Goal: Task Accomplishment & Management: Complete application form

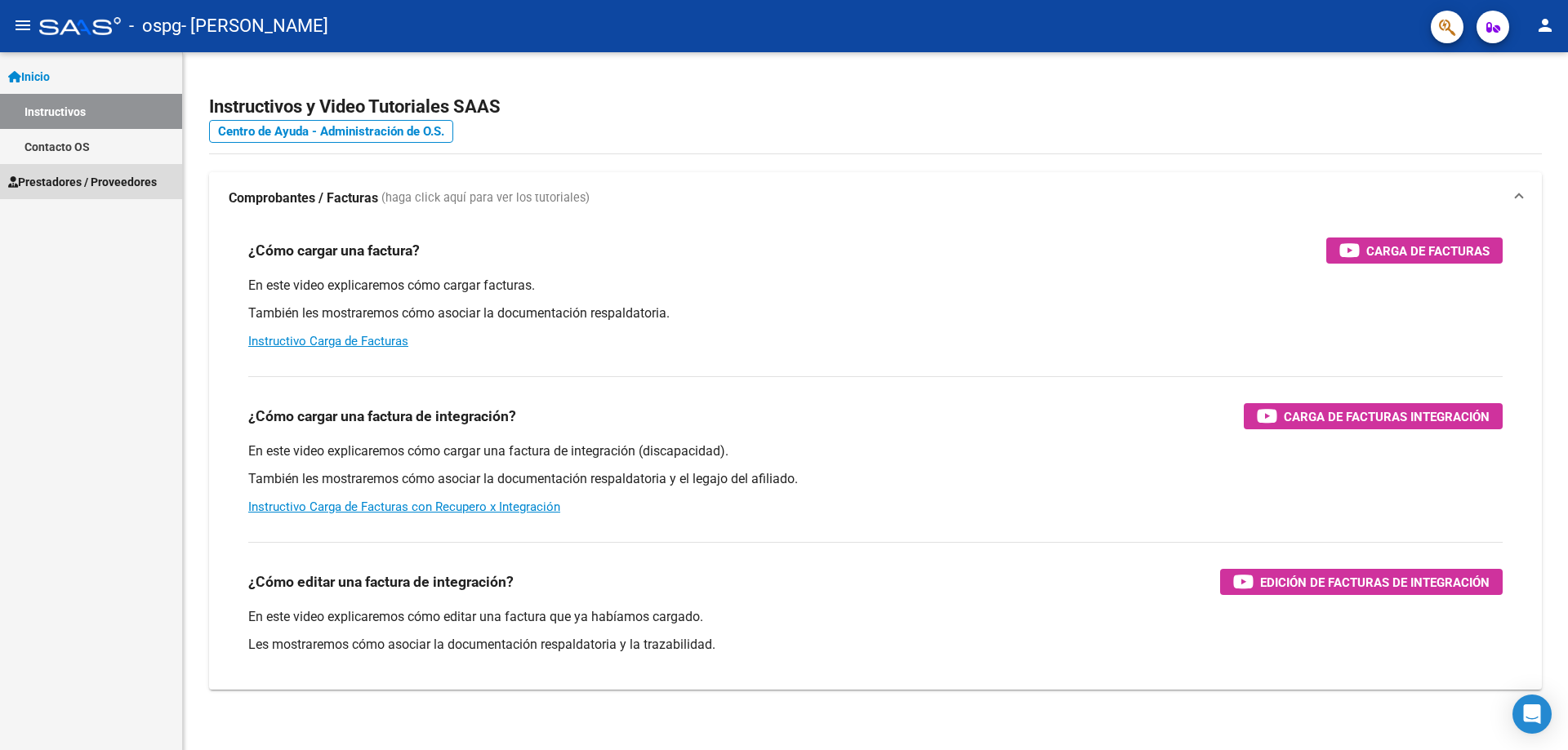
click at [129, 192] on link "Prestadores / Proveedores" at bounding box center [91, 182] width 182 height 35
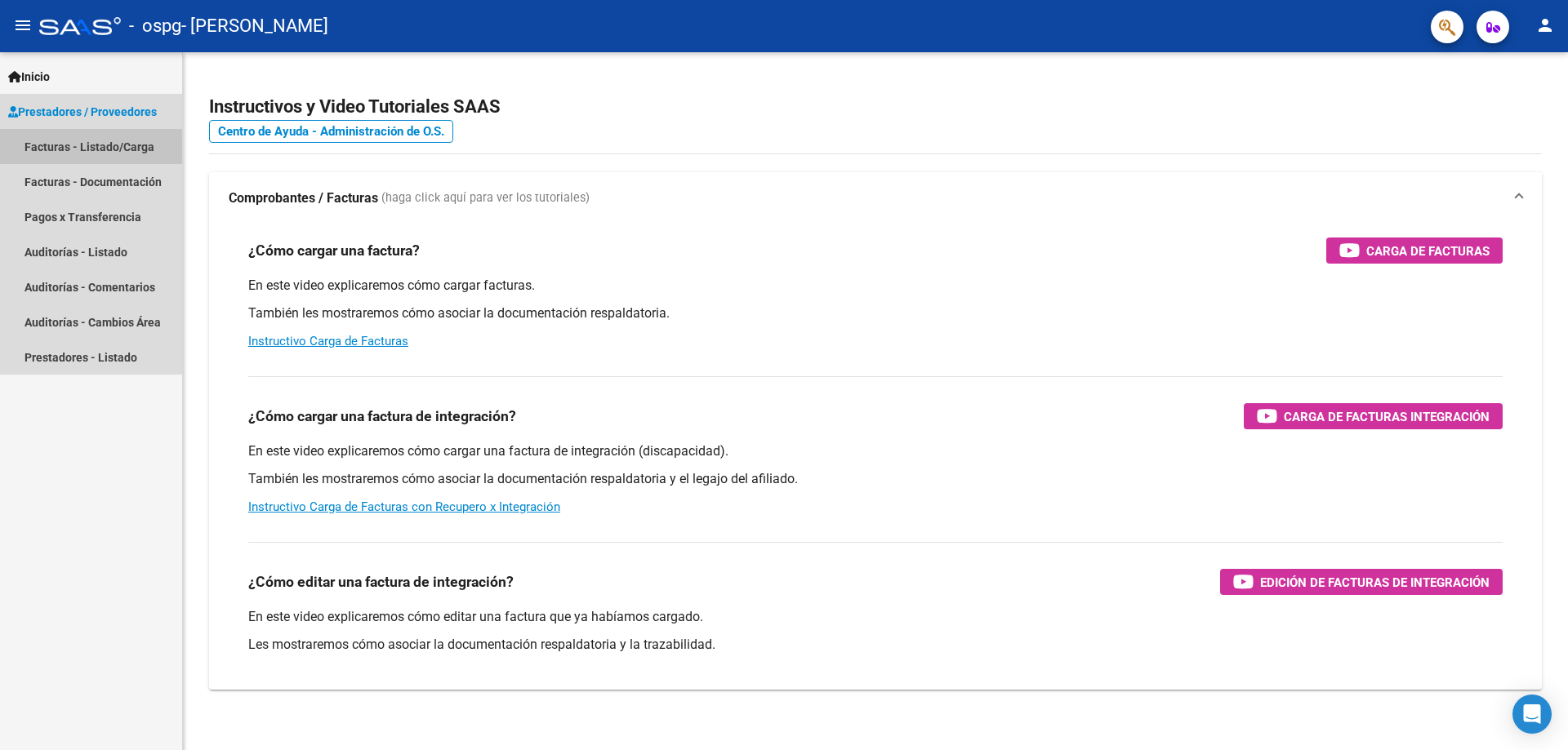
click at [141, 138] on link "Facturas - Listado/Carga" at bounding box center [91, 146] width 182 height 35
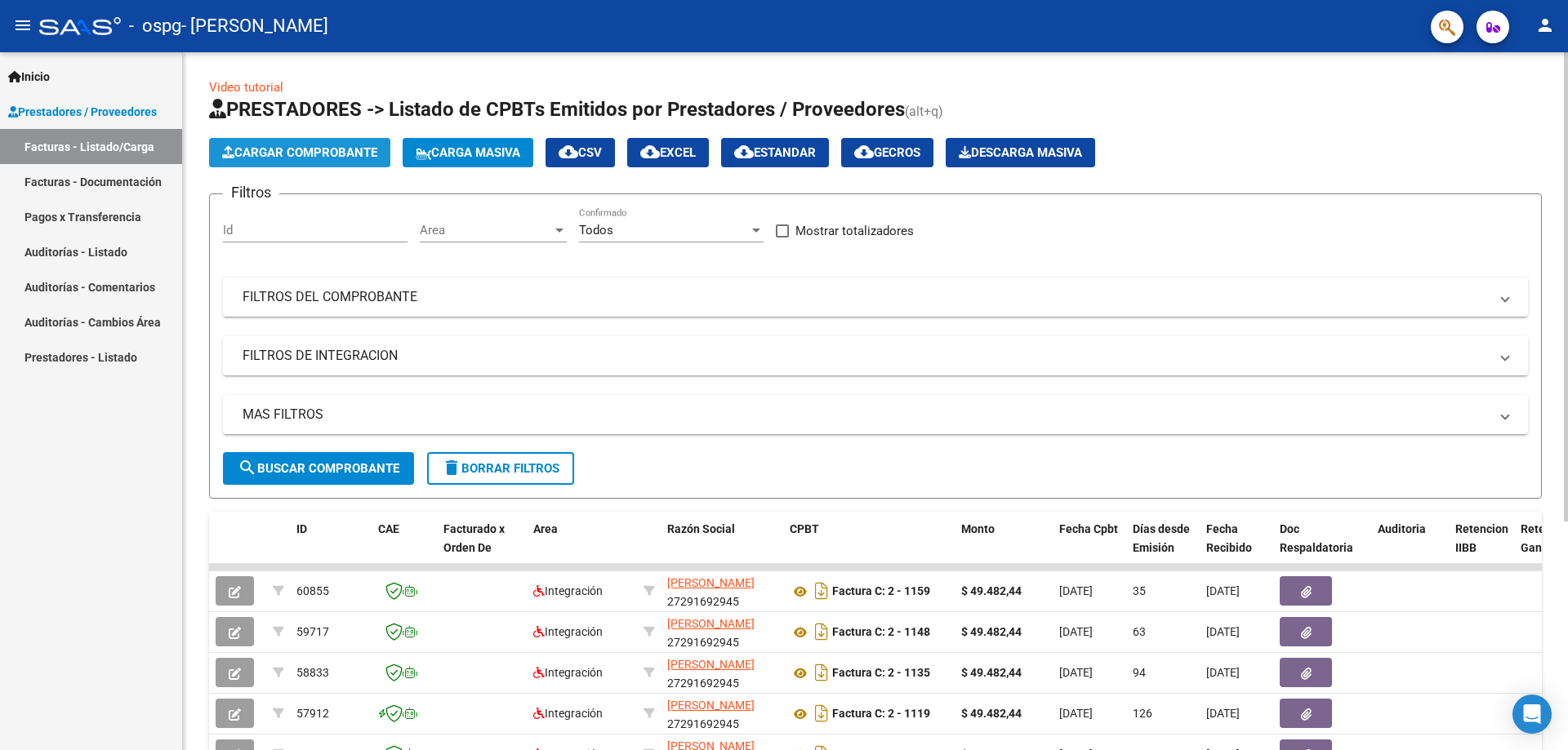
click at [322, 159] on span "Cargar Comprobante" at bounding box center [300, 153] width 155 height 14
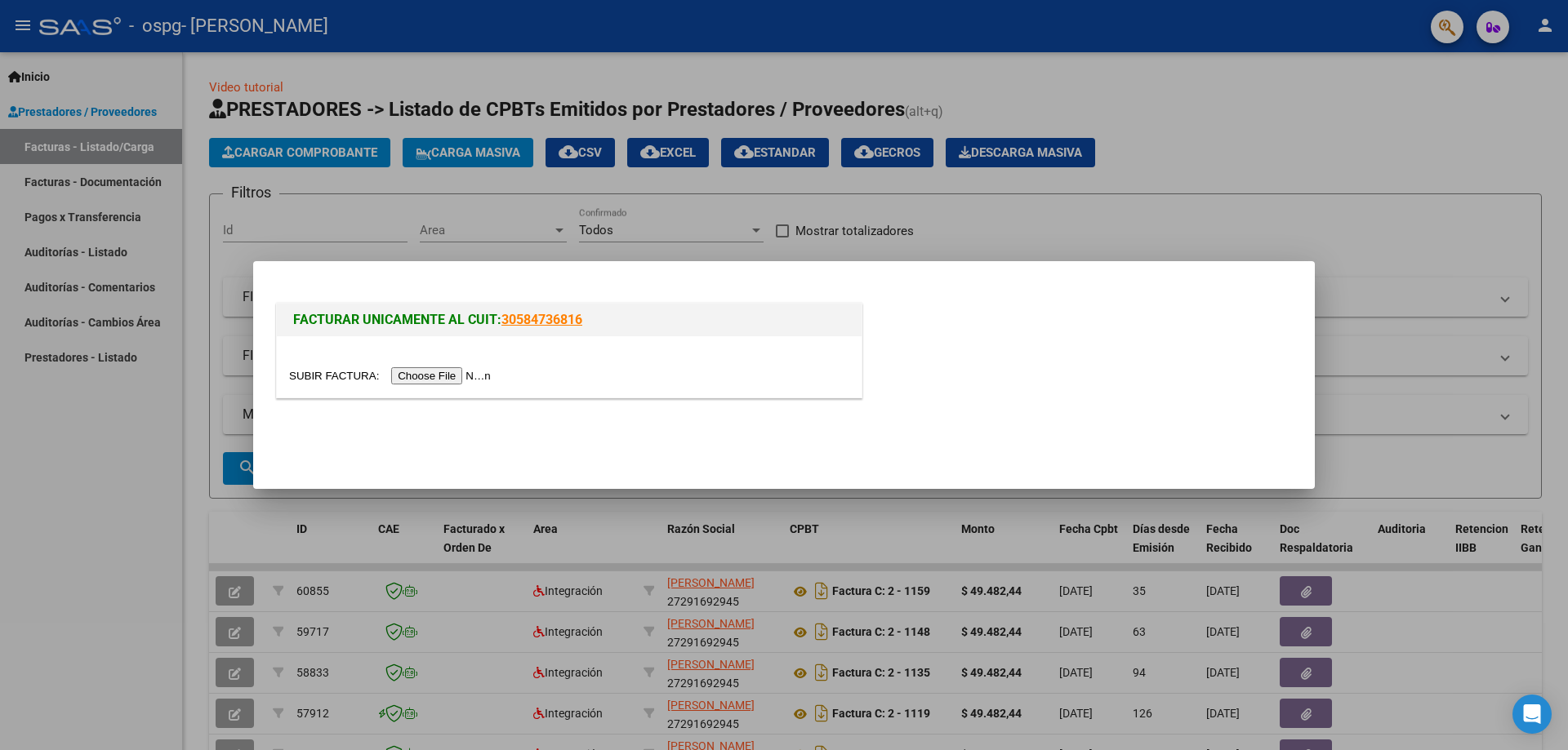
click at [428, 375] on input "file" at bounding box center [392, 376] width 206 height 17
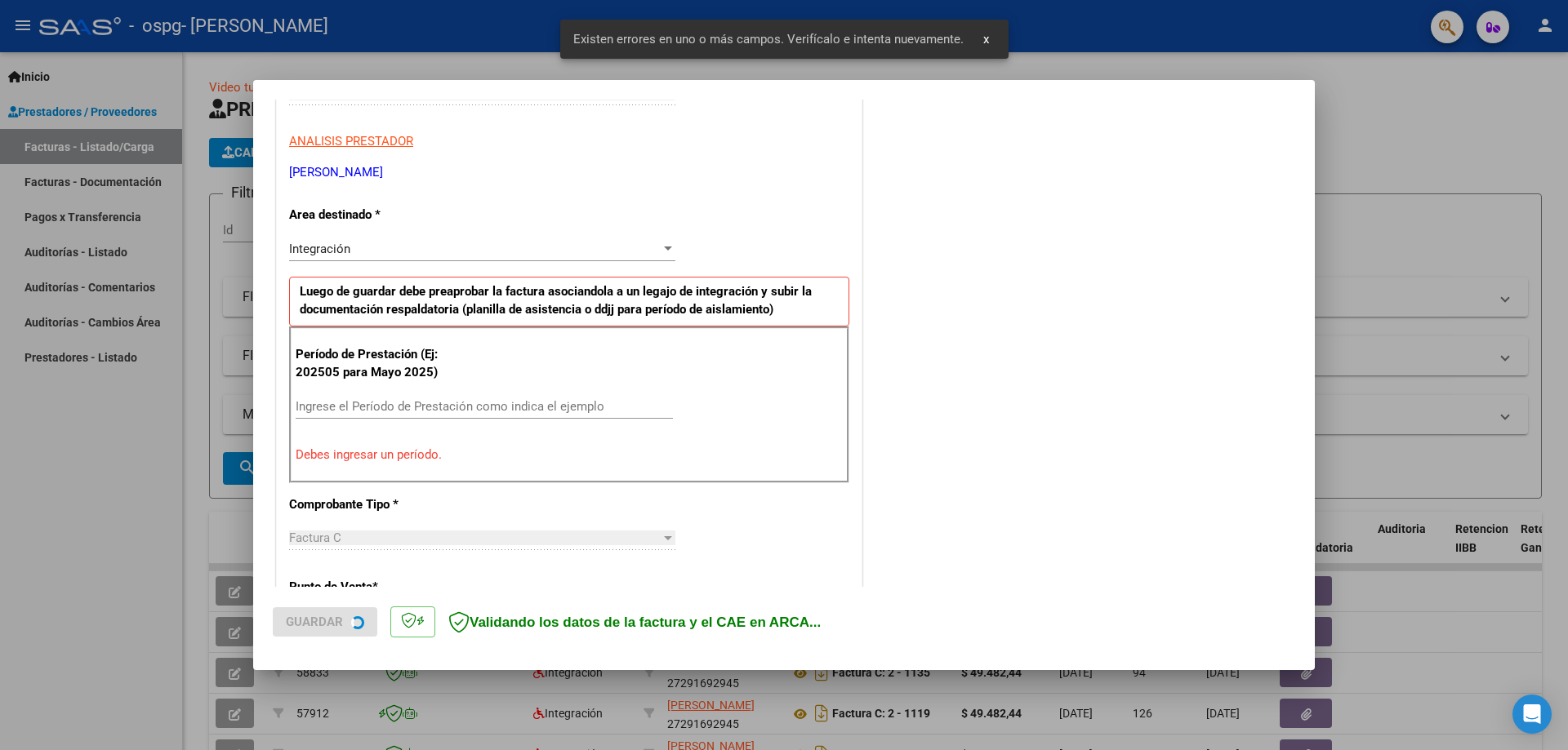
scroll to position [325, 0]
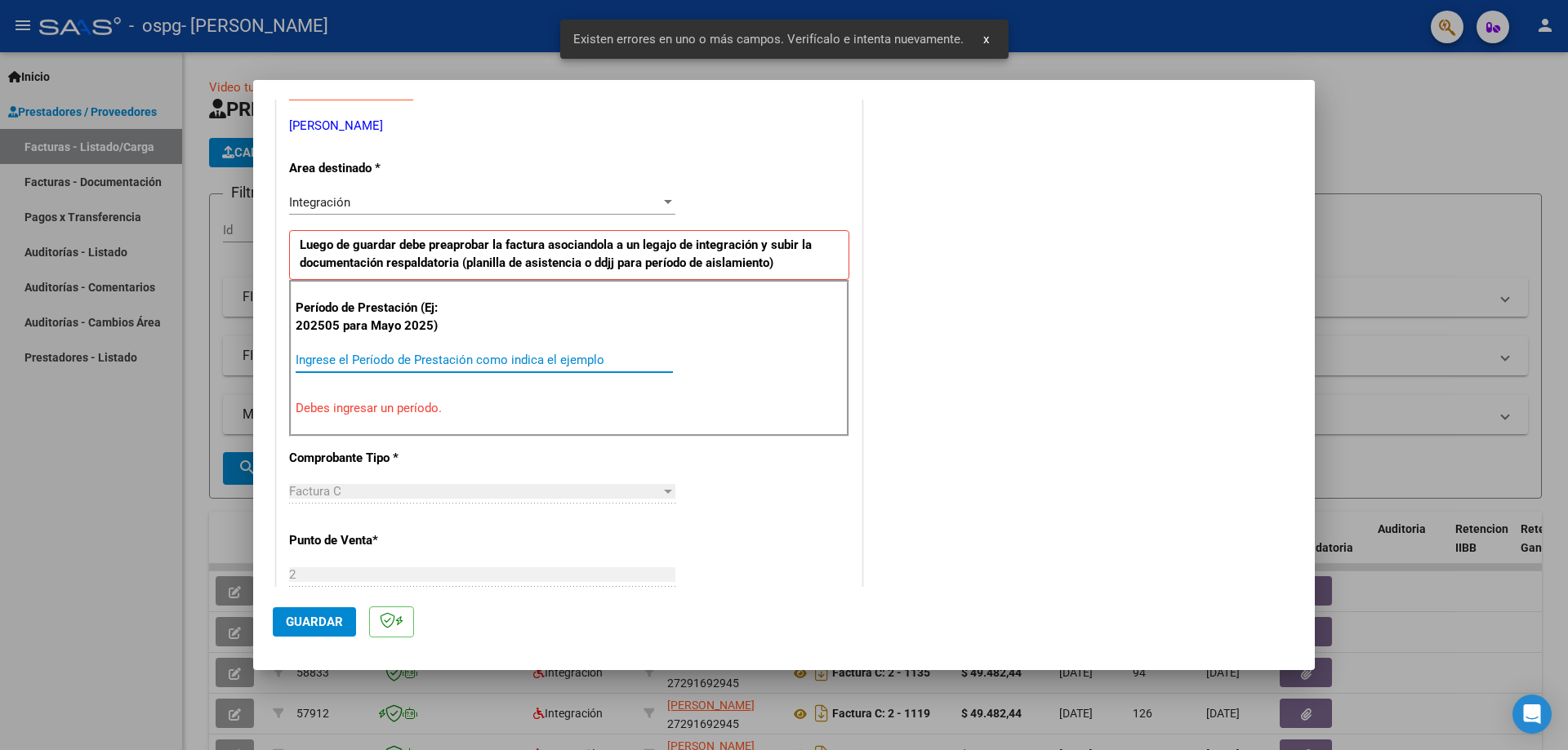
click at [438, 355] on input "Ingrese el Período de Prestación como indica el ejemplo" at bounding box center [484, 360] width 378 height 14
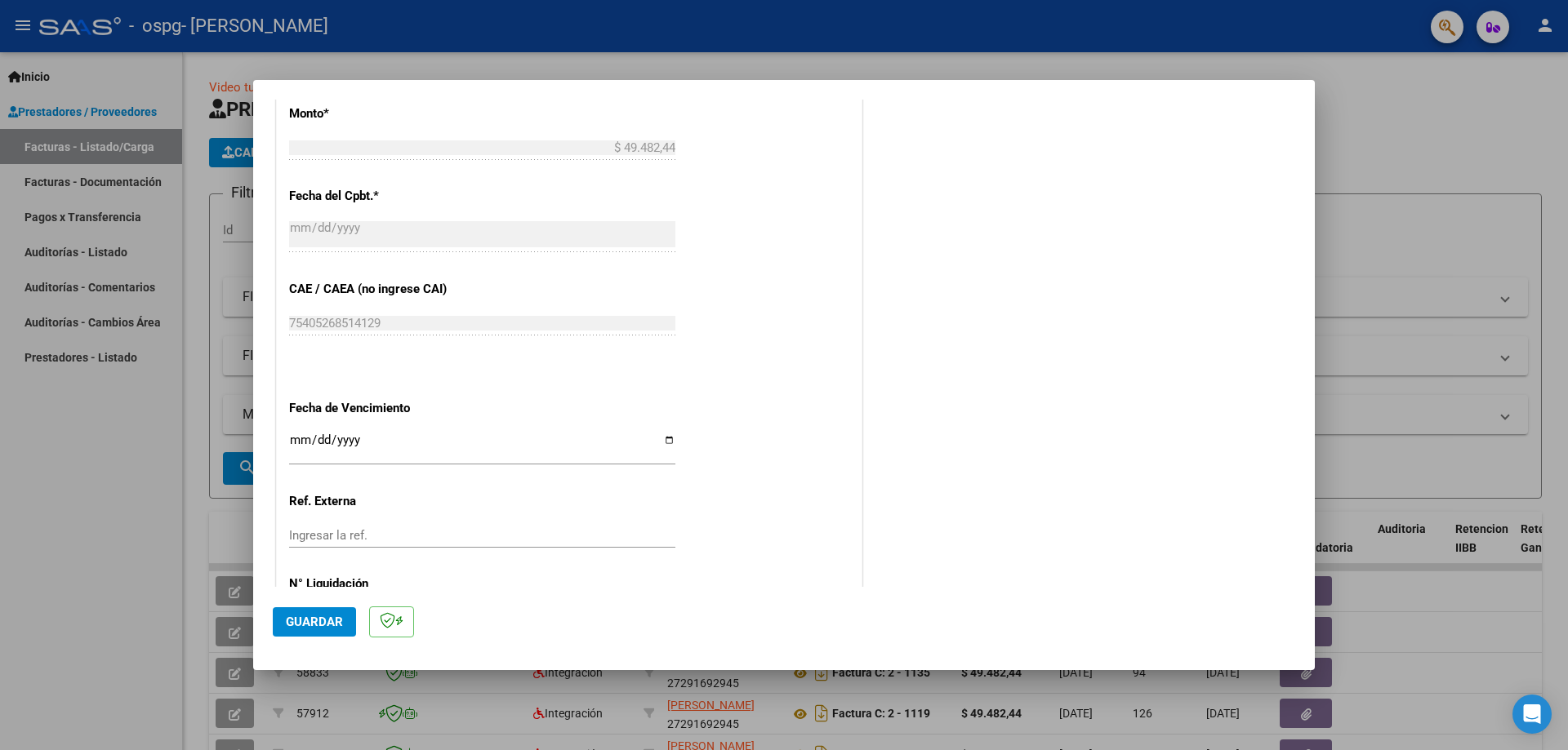
scroll to position [897, 0]
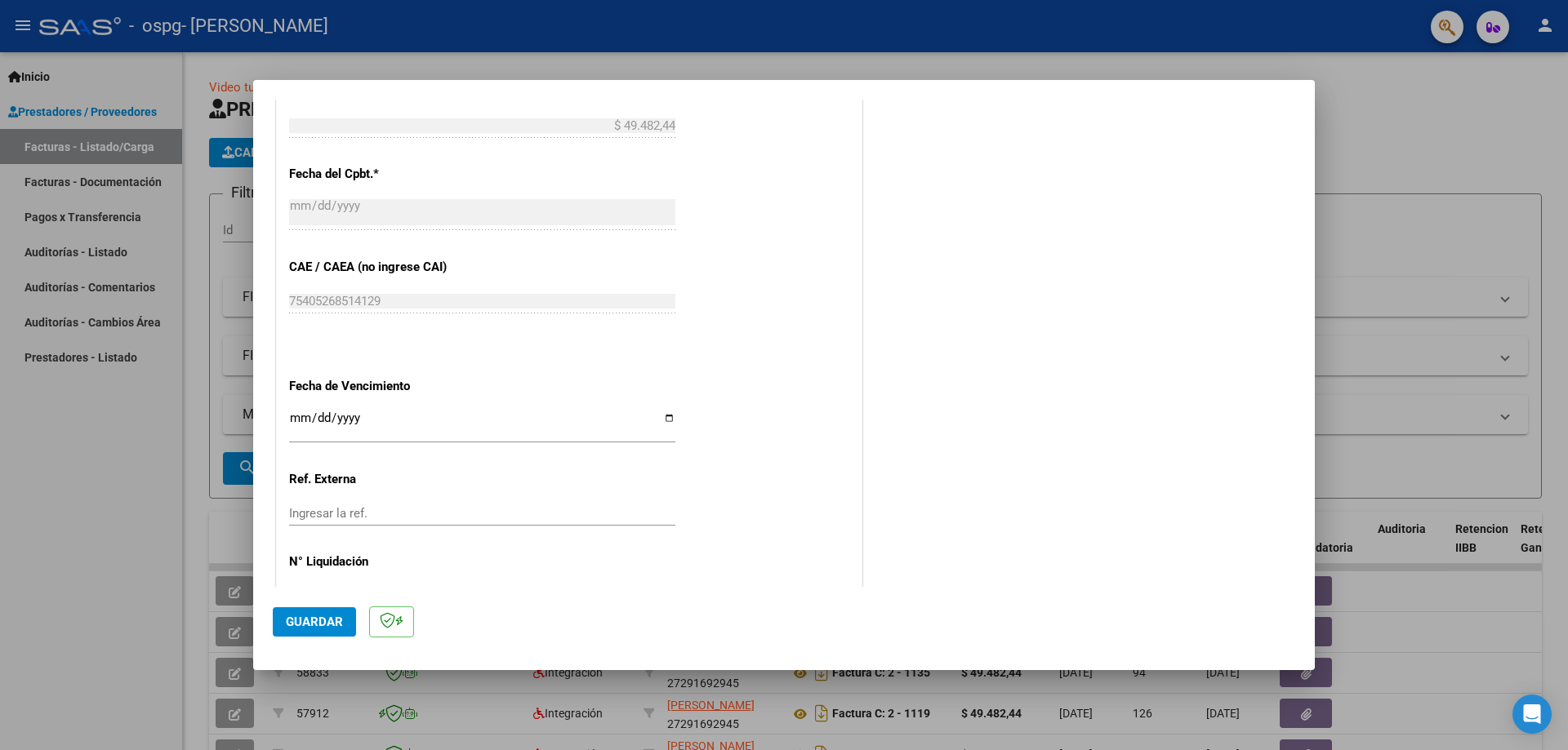
type input "202509"
click at [668, 418] on input "Ingresar la fecha" at bounding box center [482, 424] width 386 height 26
type input "[DATE]"
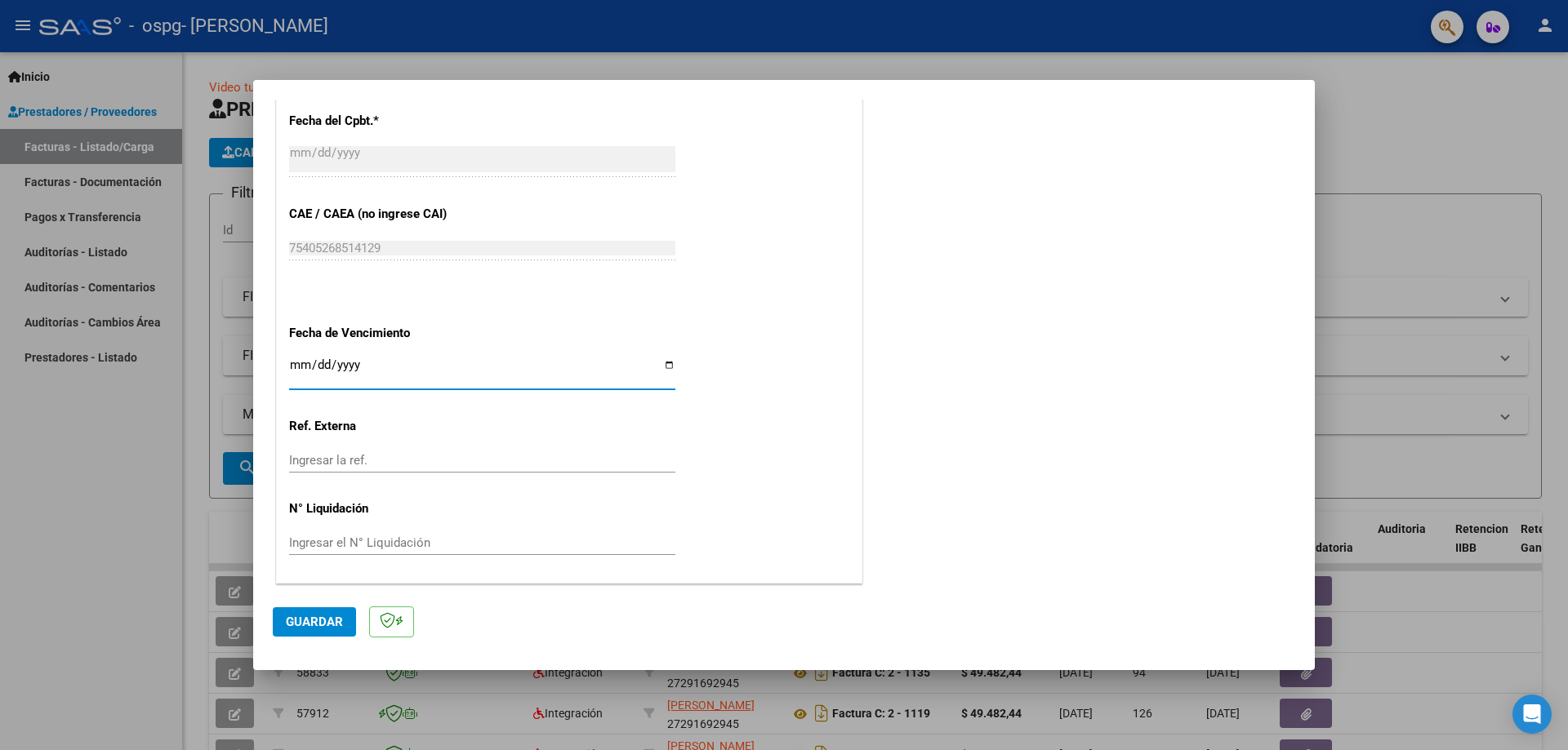
click at [321, 619] on span "Guardar" at bounding box center [314, 621] width 57 height 14
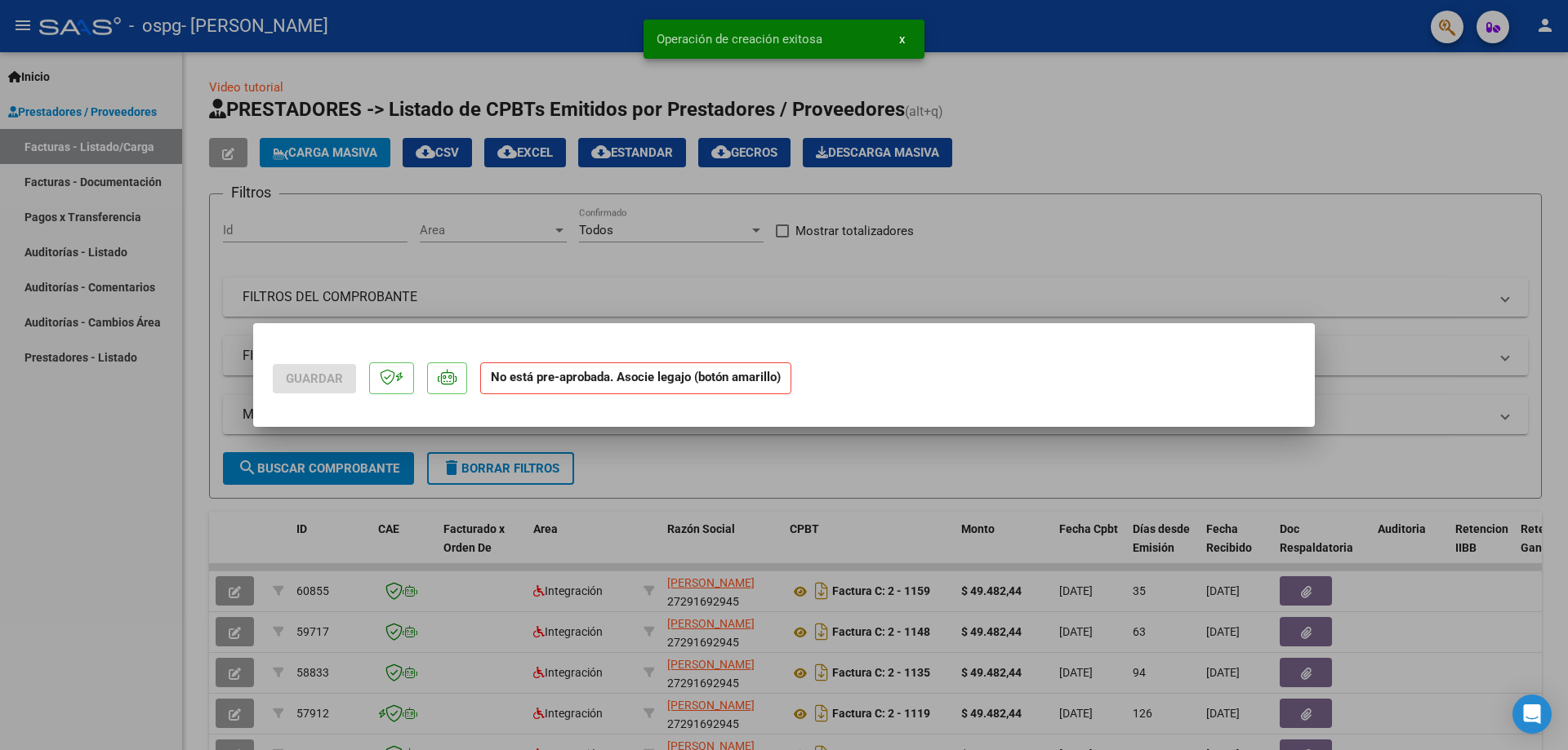
scroll to position [0, 0]
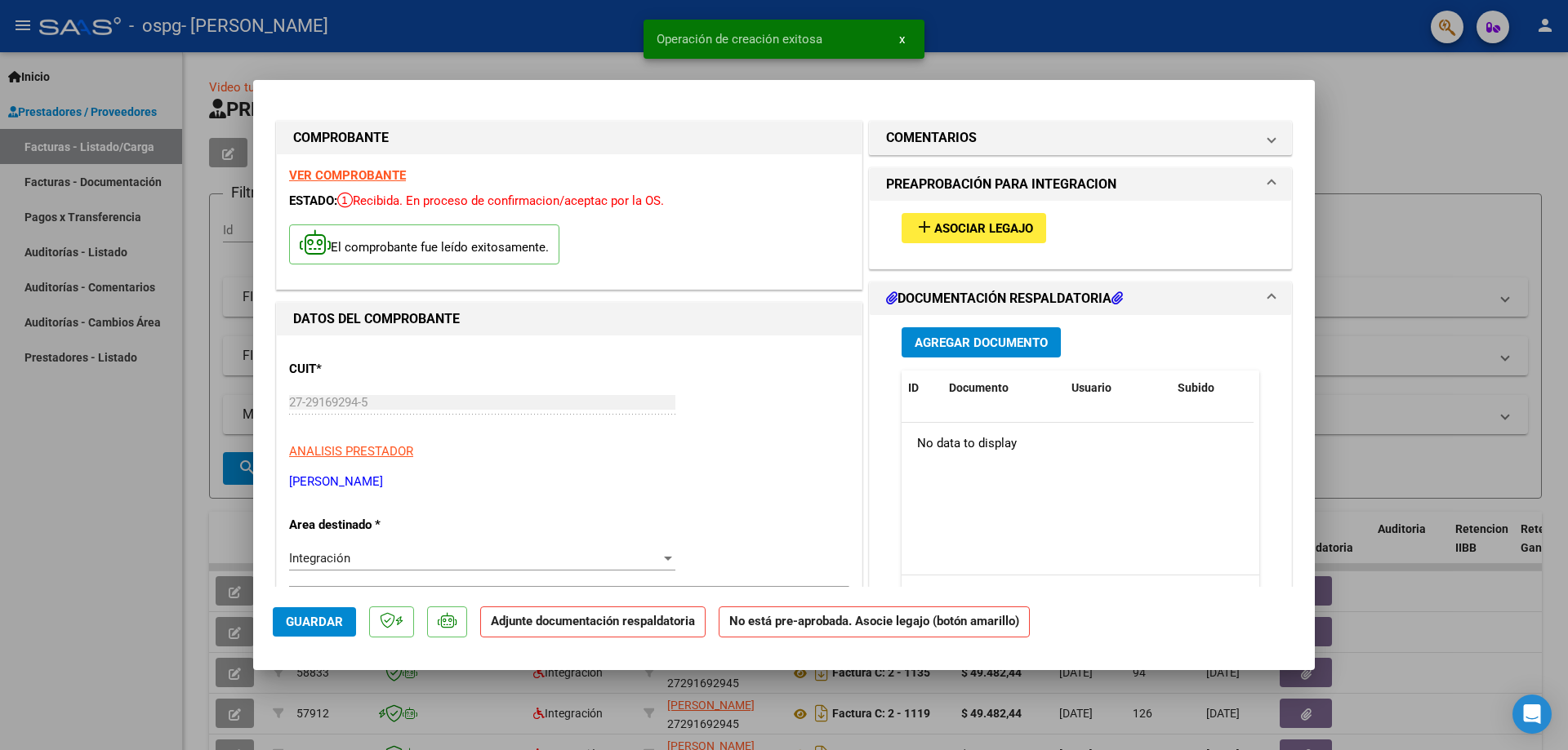
click at [998, 224] on span "Asociar Legajo" at bounding box center [984, 228] width 99 height 14
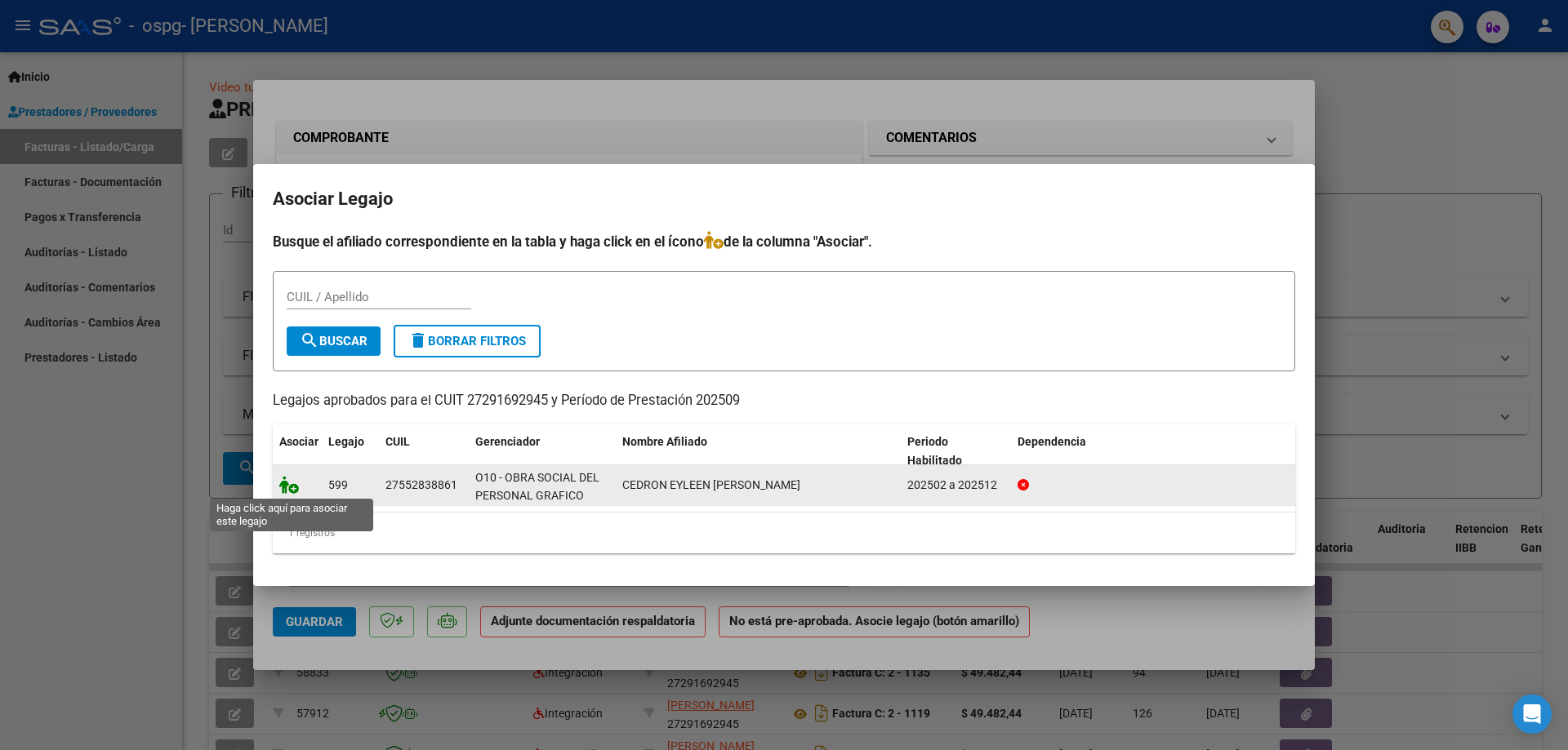
click at [291, 491] on icon at bounding box center [289, 485] width 20 height 18
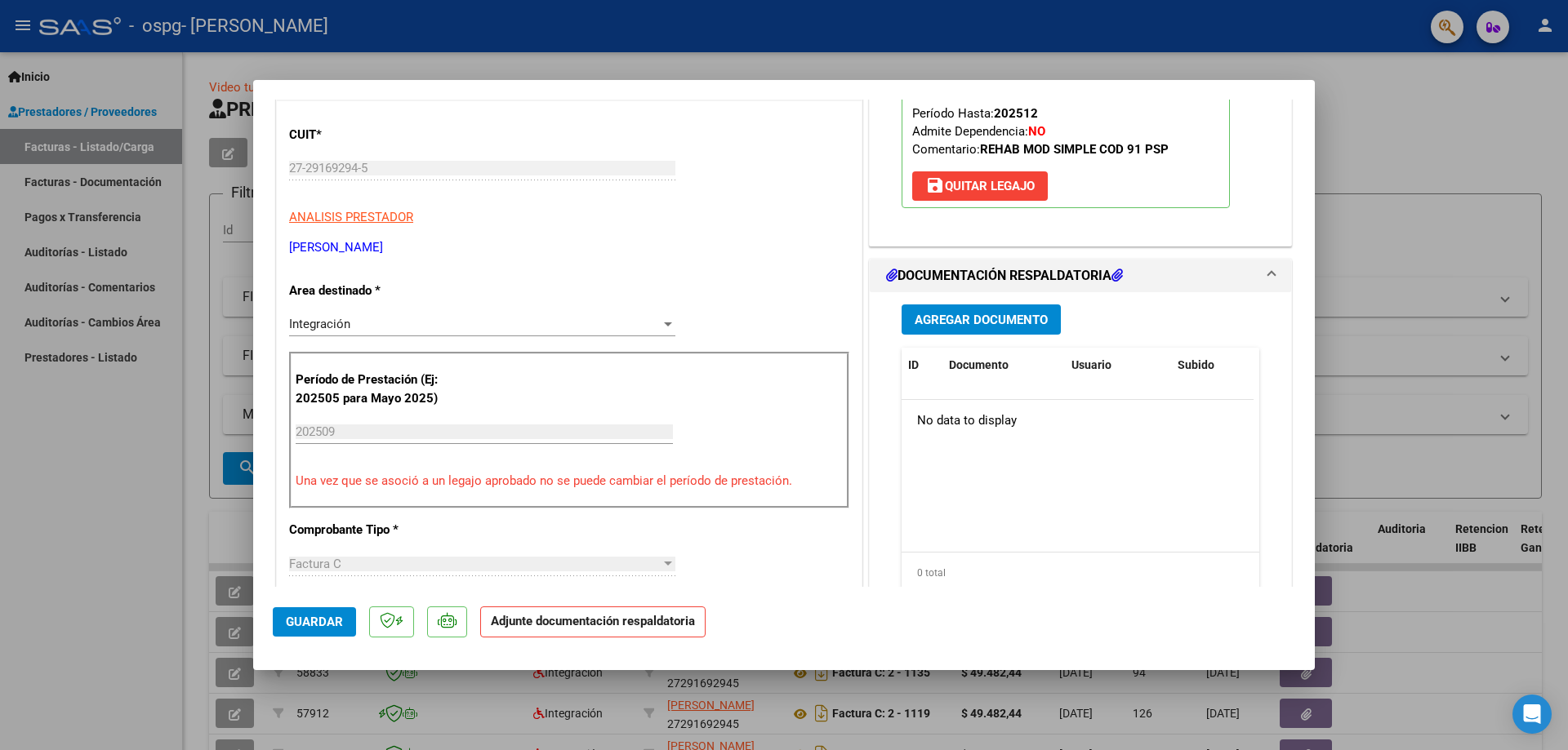
scroll to position [245, 0]
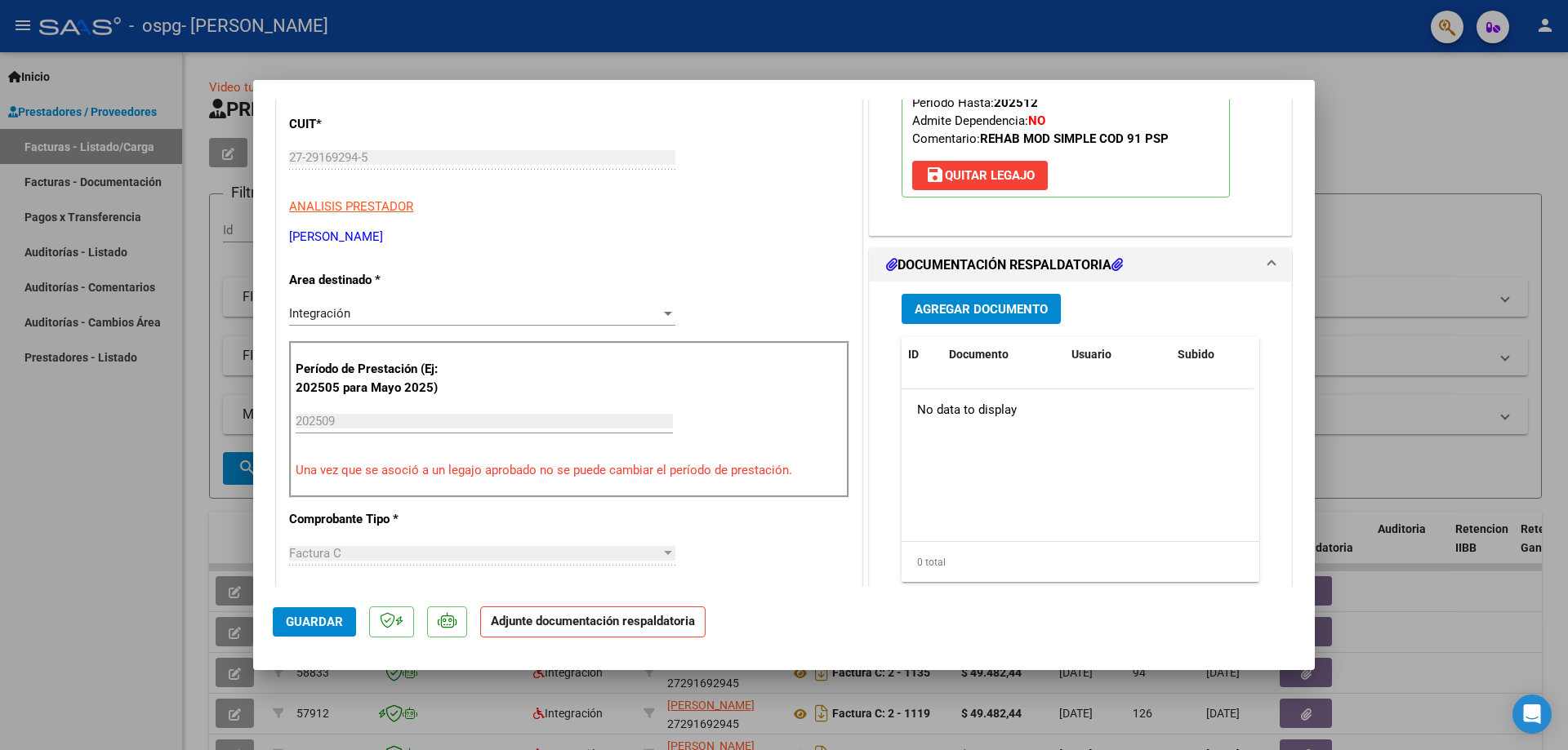
click at [936, 314] on span "Agregar Documento" at bounding box center [981, 309] width 133 height 14
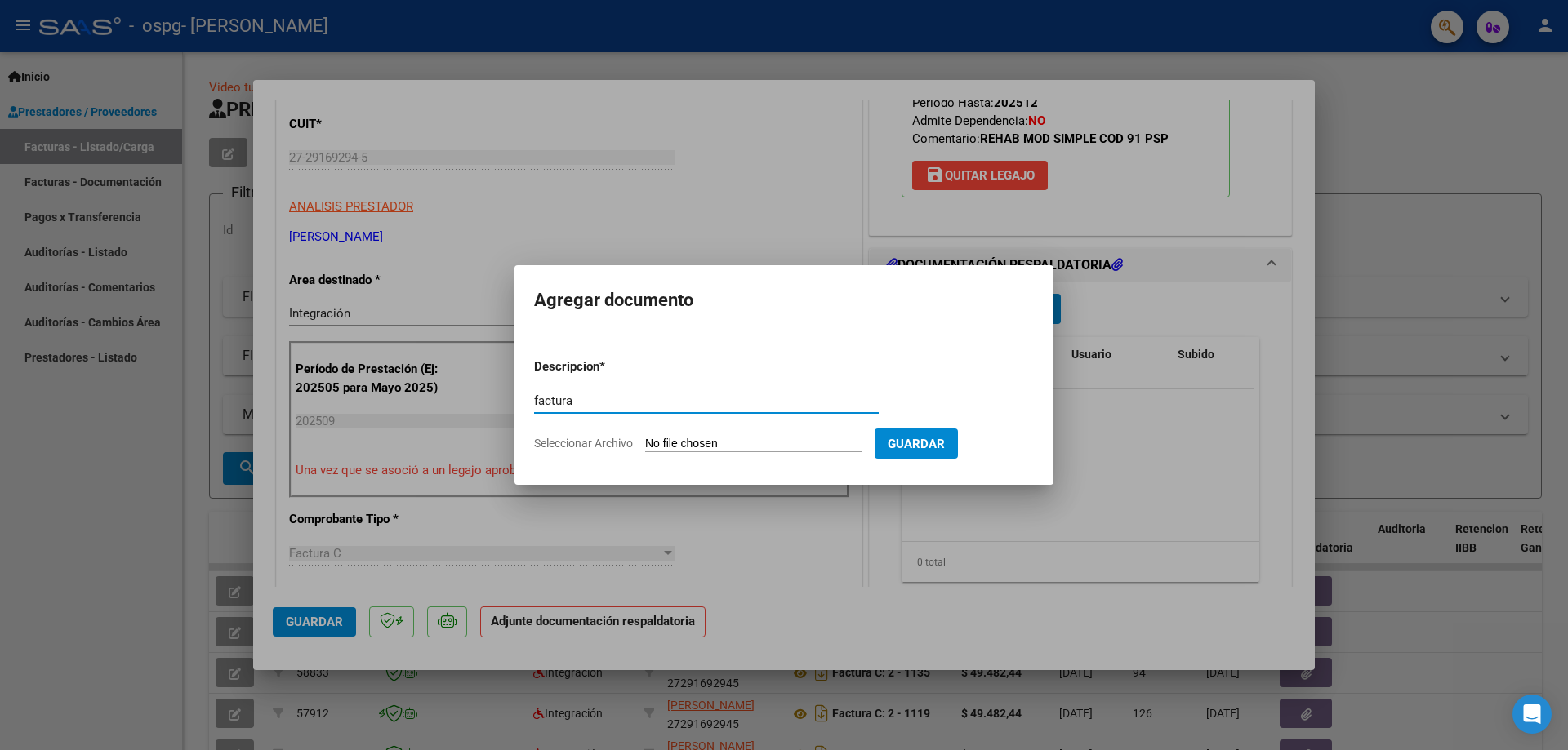
type input "factura"
click at [770, 448] on input "Seleccionar Archivo" at bounding box center [754, 445] width 217 height 15
type input "C:\fakepath\27291692945_011_00002_00001172 CEDRON.pdf"
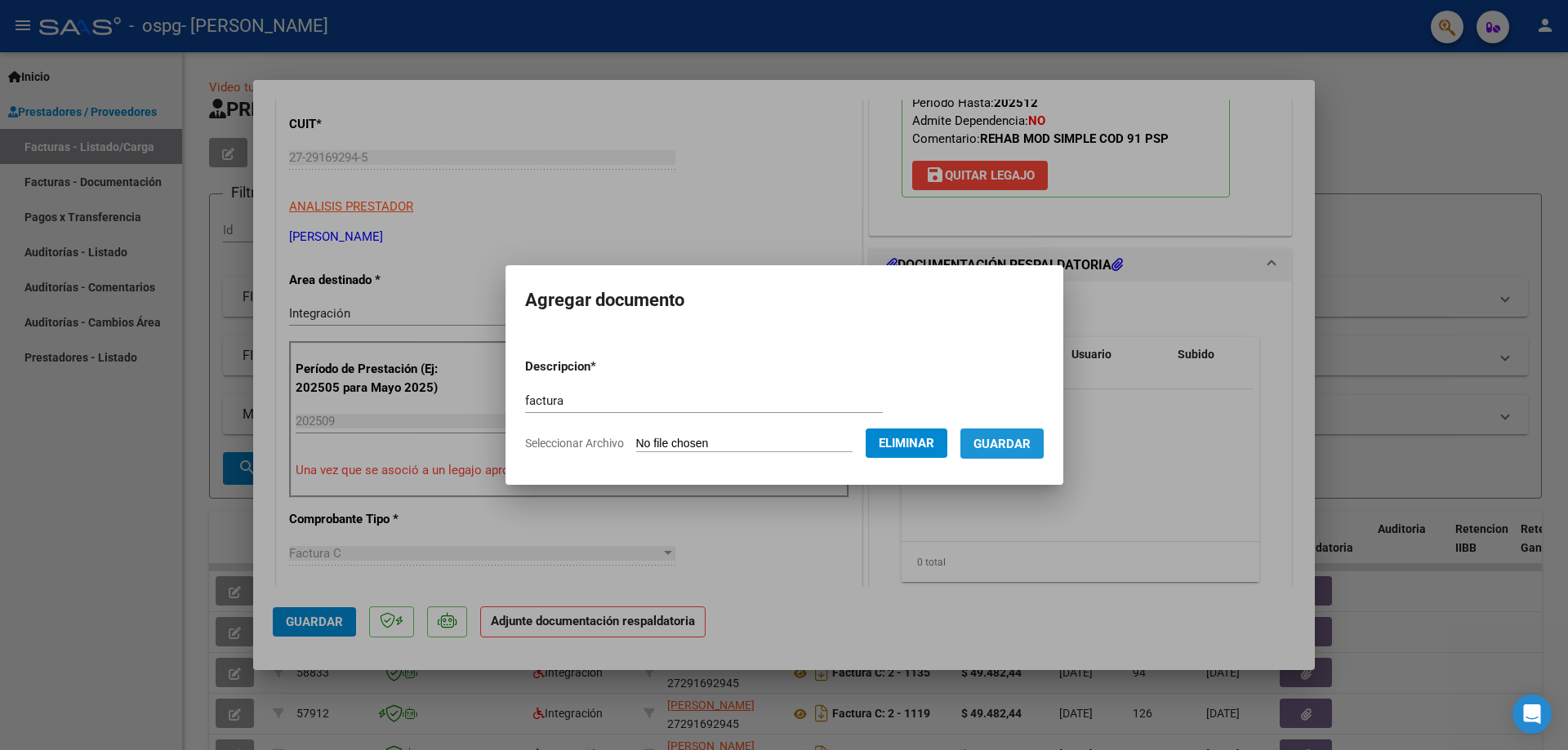
click at [993, 442] on span "Guardar" at bounding box center [1002, 444] width 57 height 14
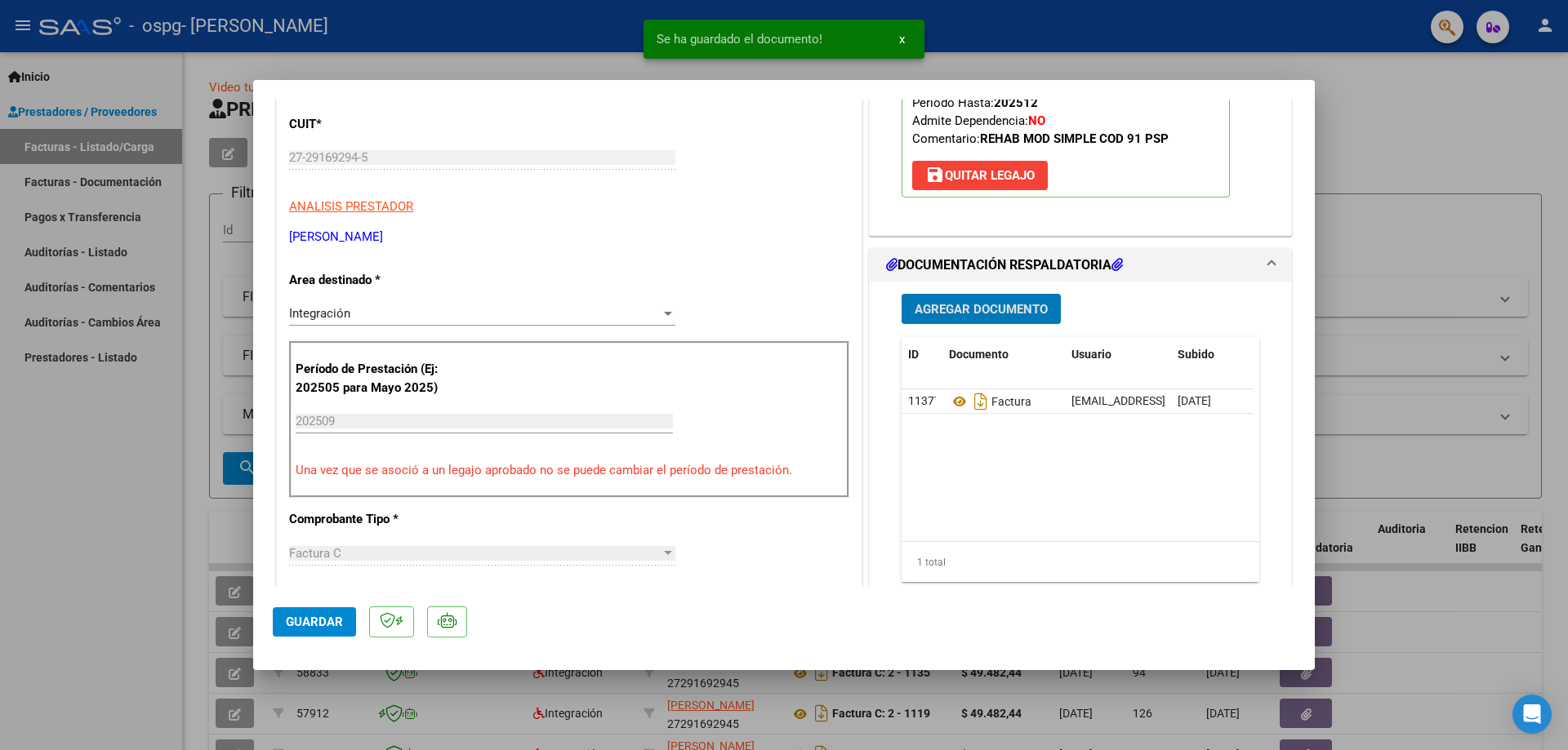
click at [969, 305] on span "Agregar Documento" at bounding box center [981, 309] width 133 height 14
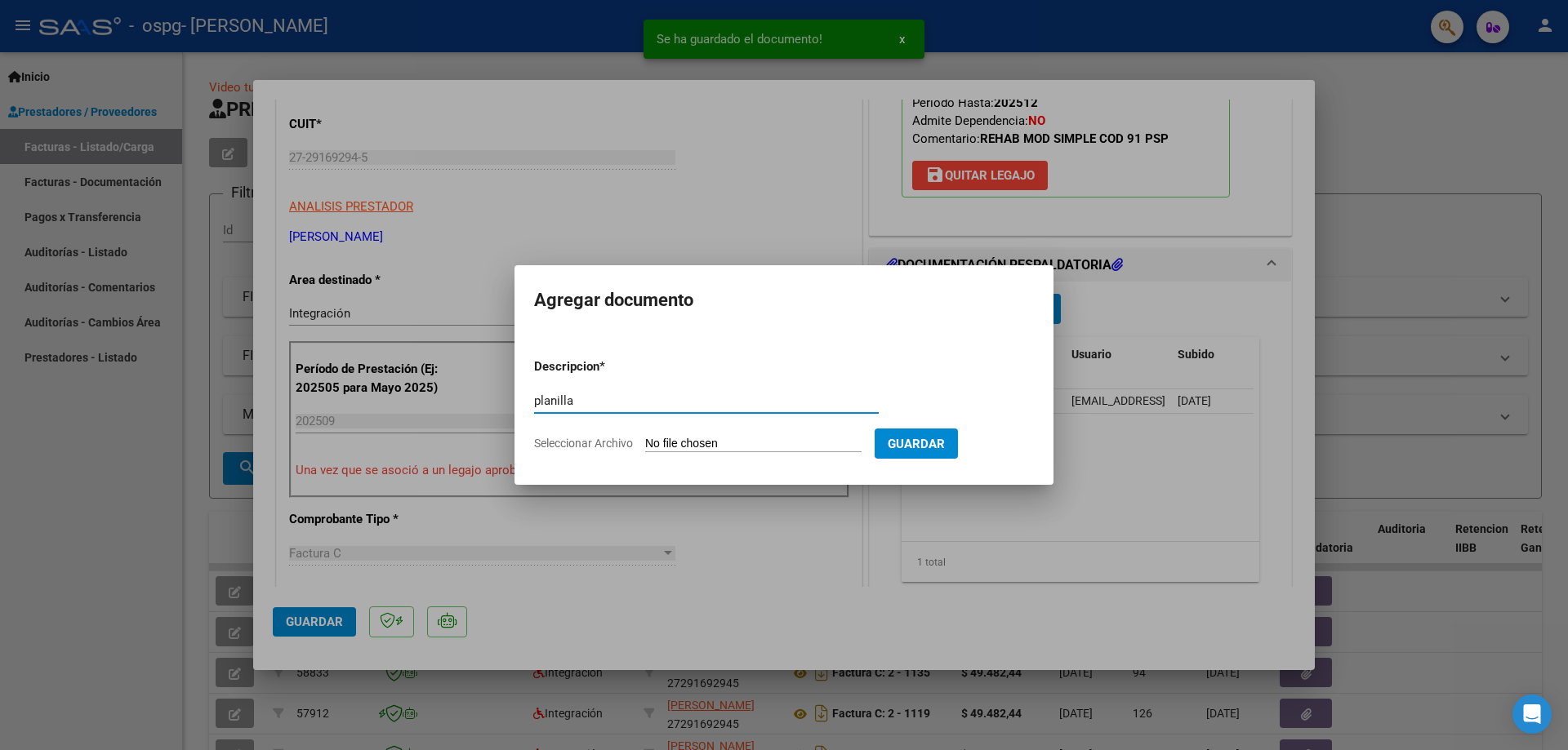
type input "planilla"
click at [787, 439] on input "Seleccionar Archivo" at bounding box center [754, 445] width 217 height 15
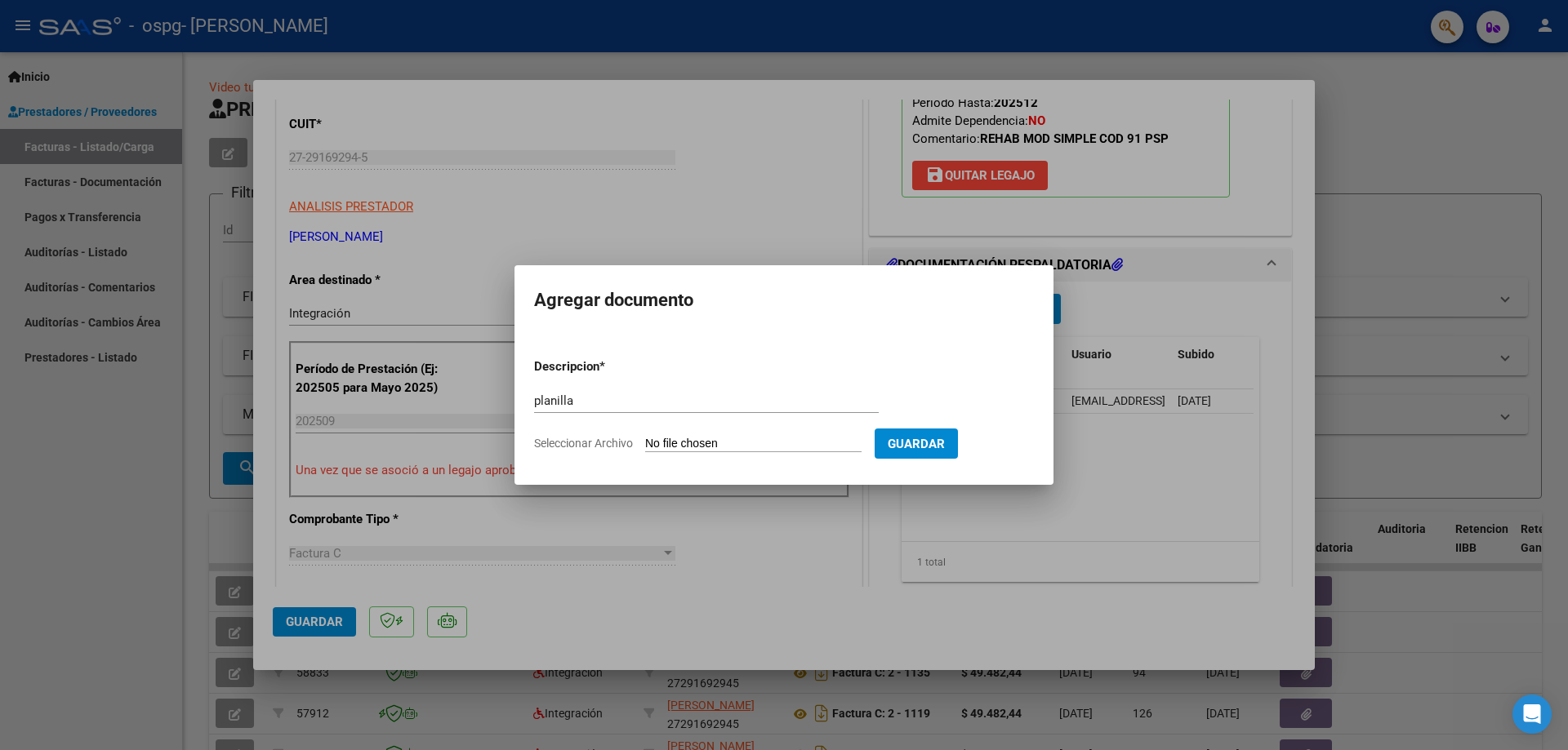
type input "C:\fakepath\planilla cedron.pdf"
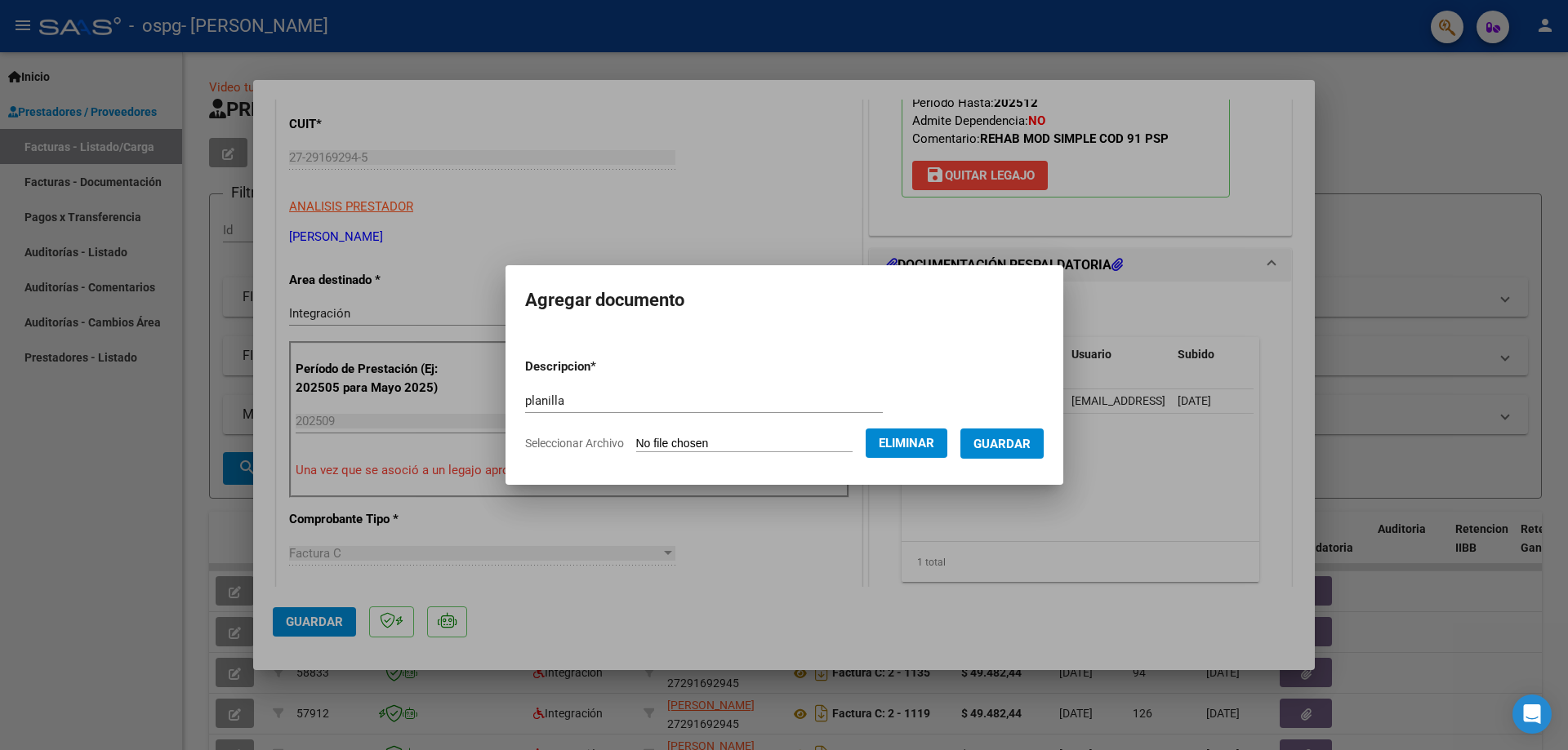
click at [1007, 450] on span "Guardar" at bounding box center [1002, 444] width 57 height 14
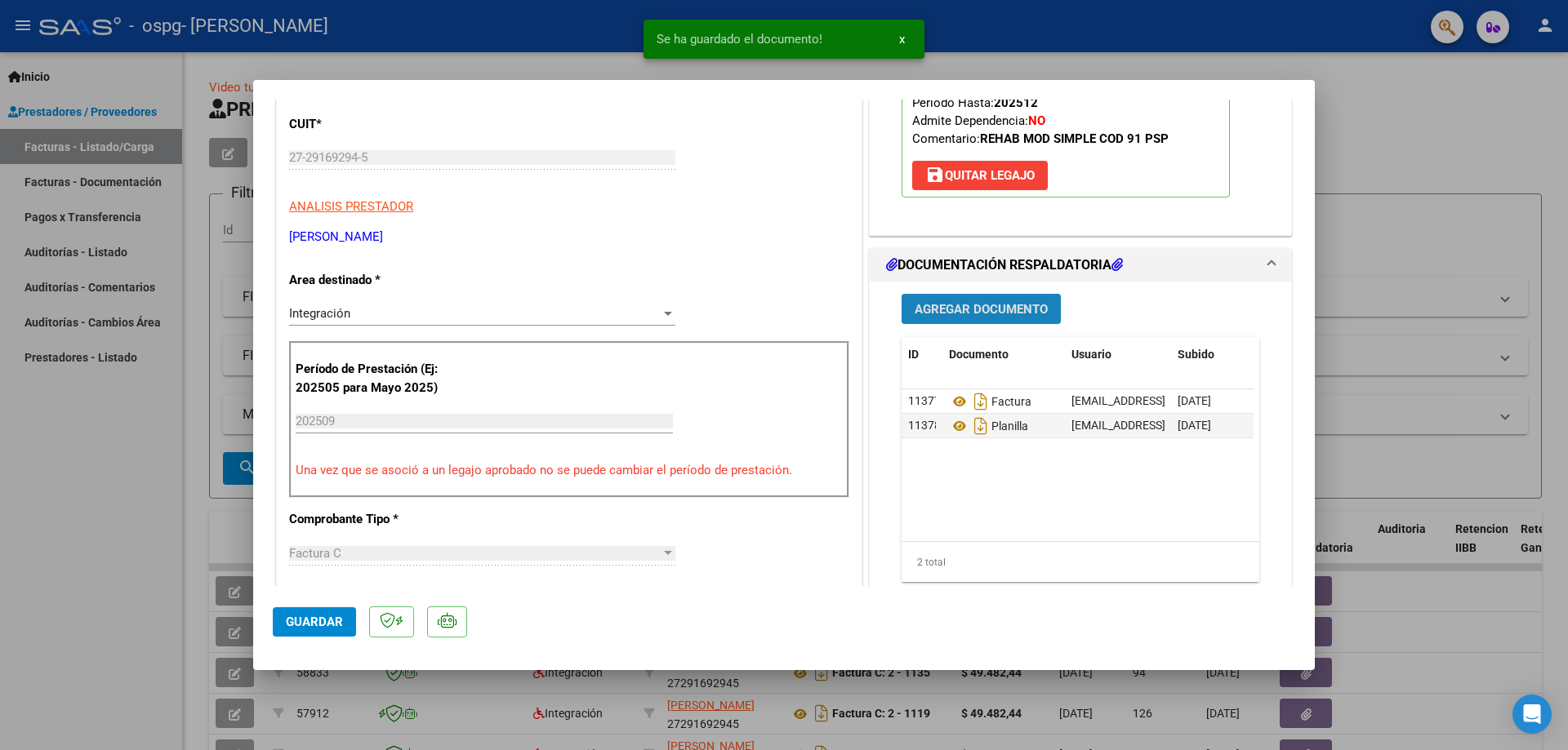
click at [956, 300] on button "Agregar Documento" at bounding box center [981, 309] width 159 height 30
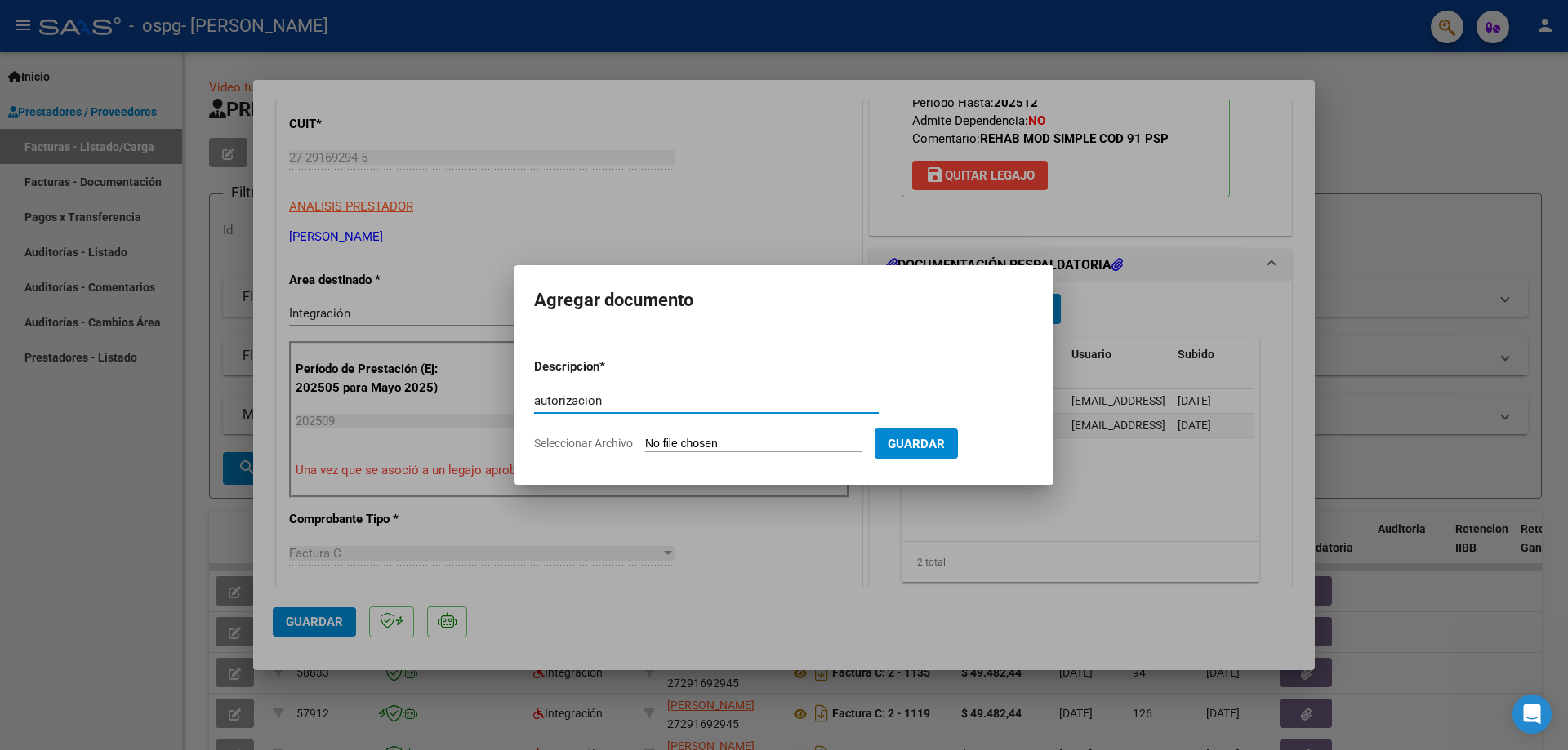
type input "autorizacion"
click at [691, 446] on input "Seleccionar Archivo" at bounding box center [754, 445] width 217 height 15
type input "C:\fakepath\AUTORIZACION cedron 2025"
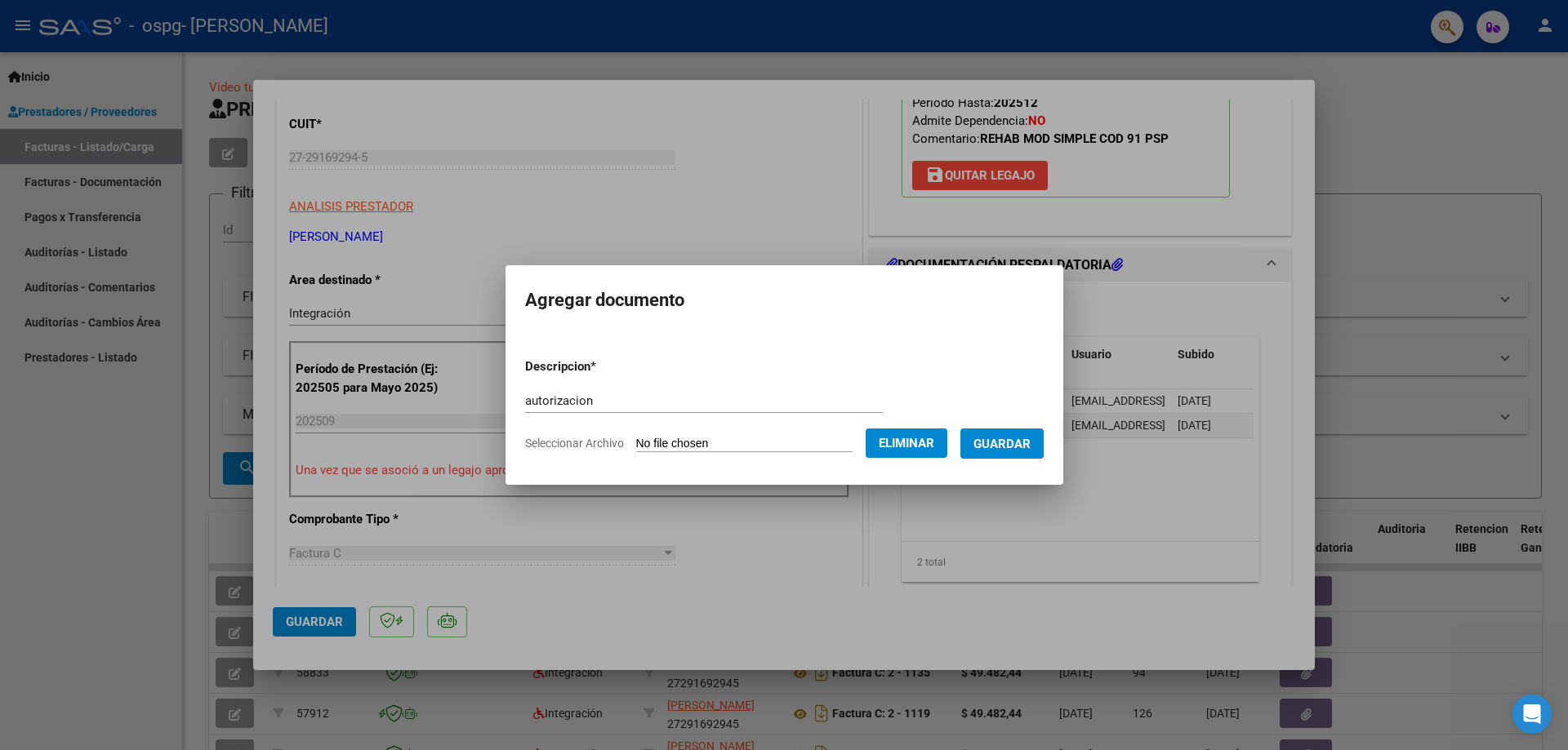
click at [1017, 435] on button "Guardar" at bounding box center [1003, 443] width 84 height 30
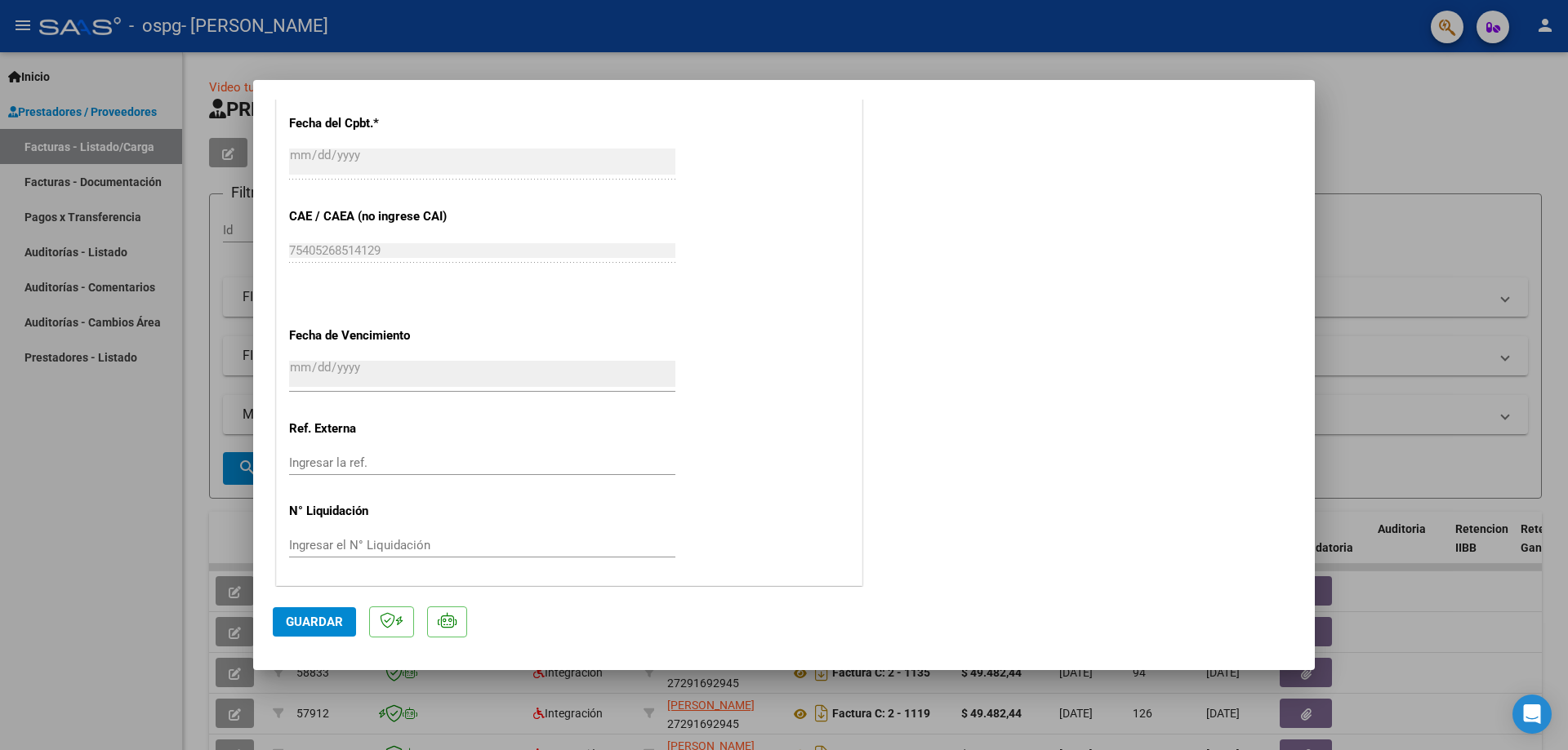
scroll to position [974, 0]
click at [320, 620] on span "Guardar" at bounding box center [314, 621] width 57 height 14
click at [321, 621] on span "Guardar" at bounding box center [314, 621] width 57 height 14
click at [1399, 112] on div at bounding box center [784, 375] width 1568 height 750
type input "$ 0,00"
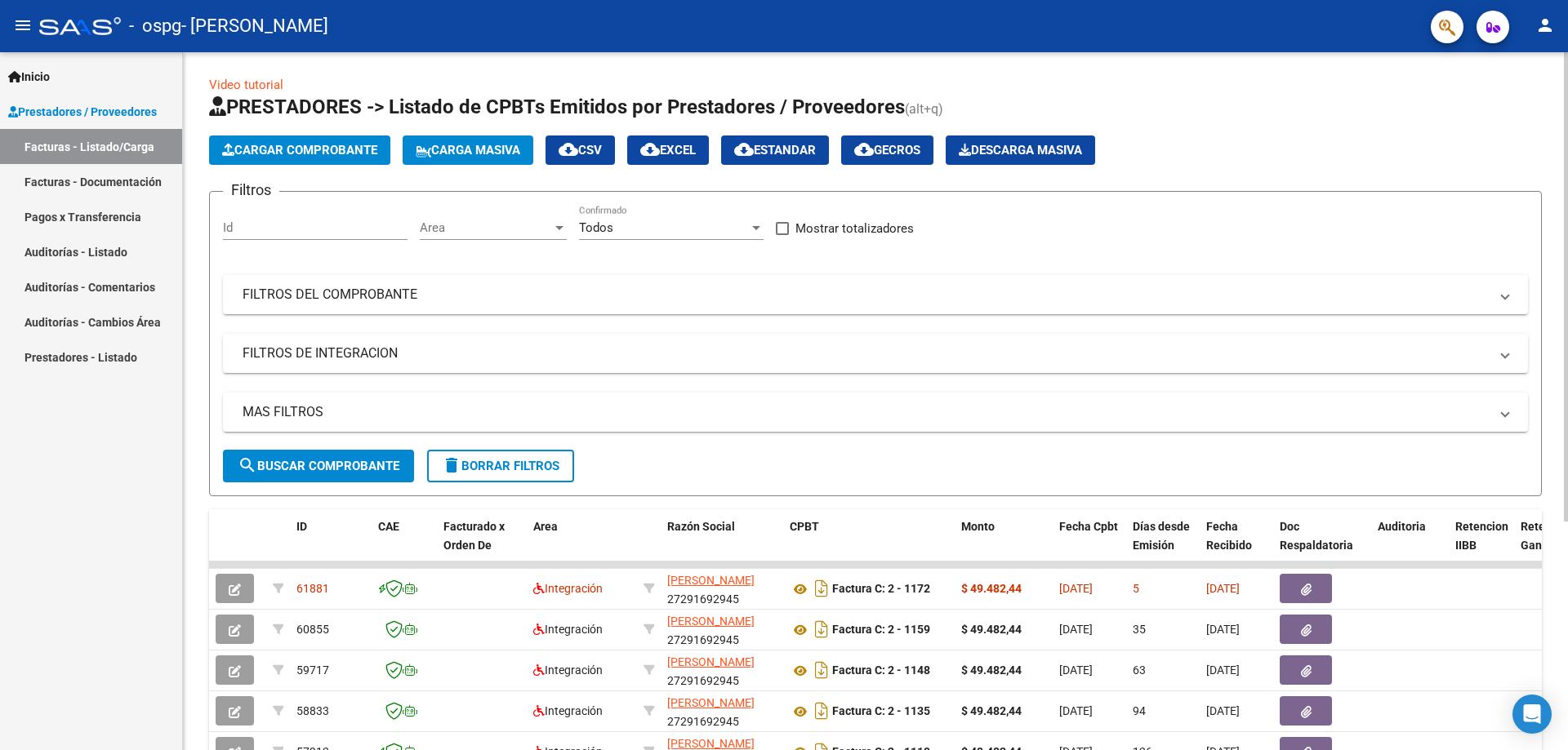
scroll to position [0, 0]
